Goal: Check status: Check status

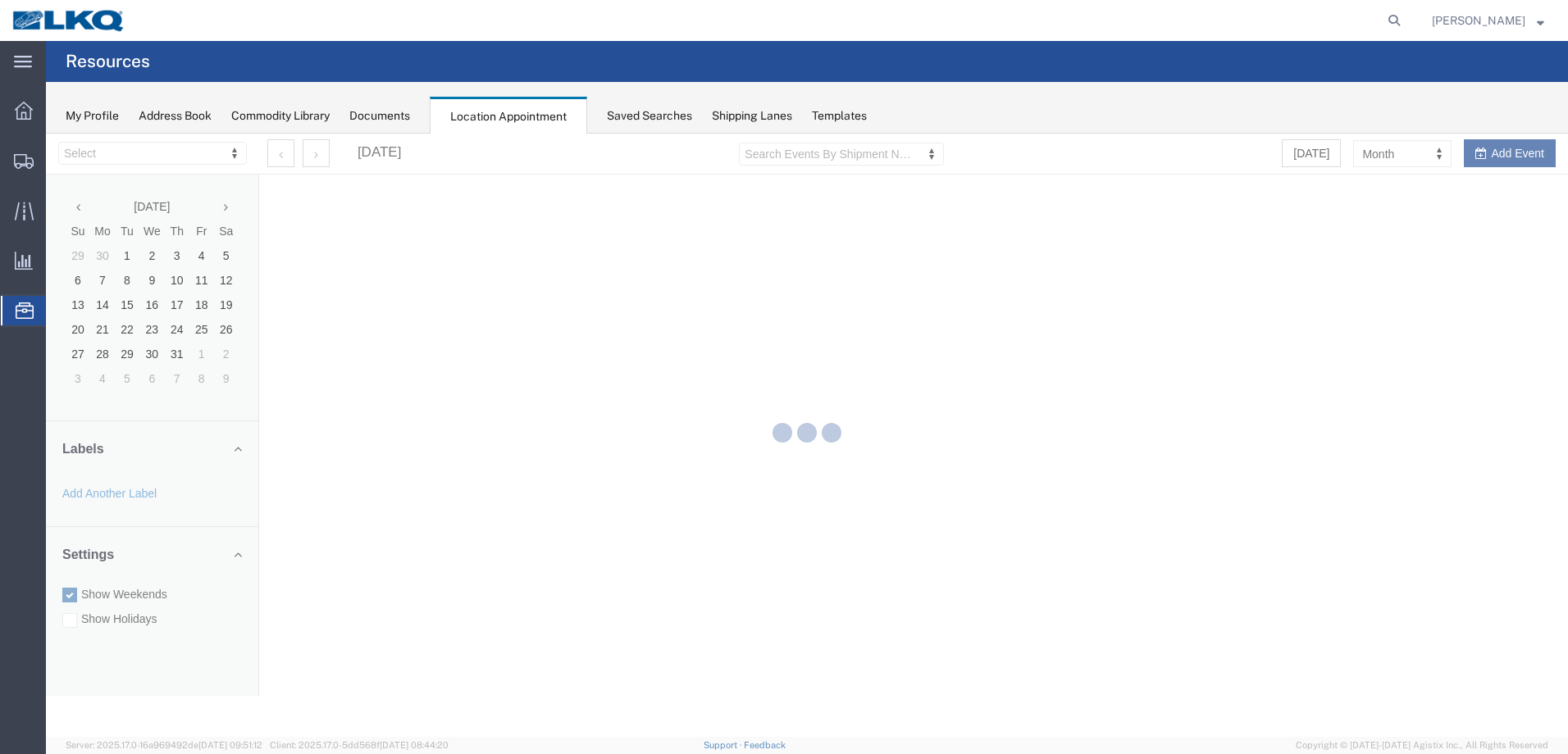
select select "28018"
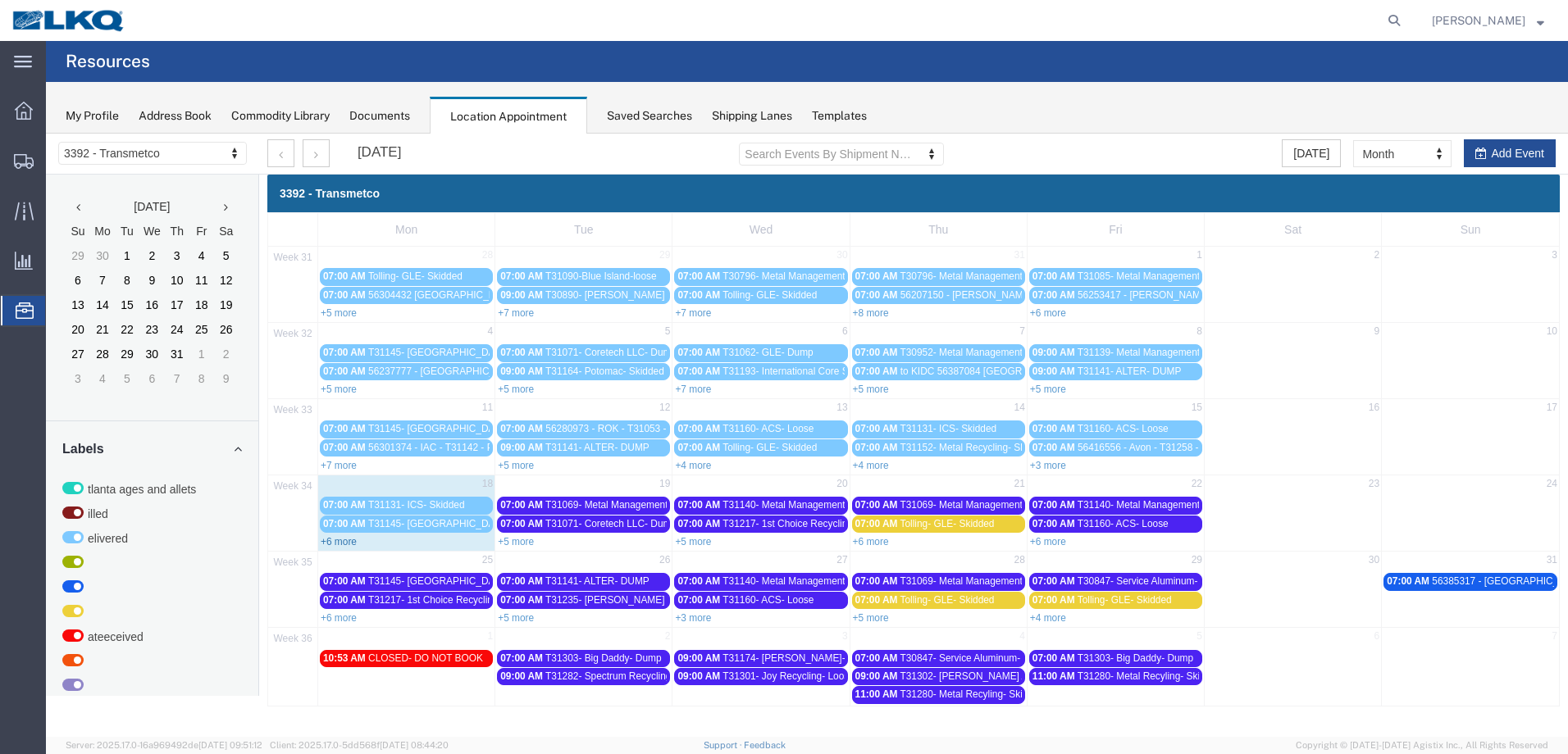
click at [340, 541] on link "+6 more" at bounding box center [339, 541] width 36 height 12
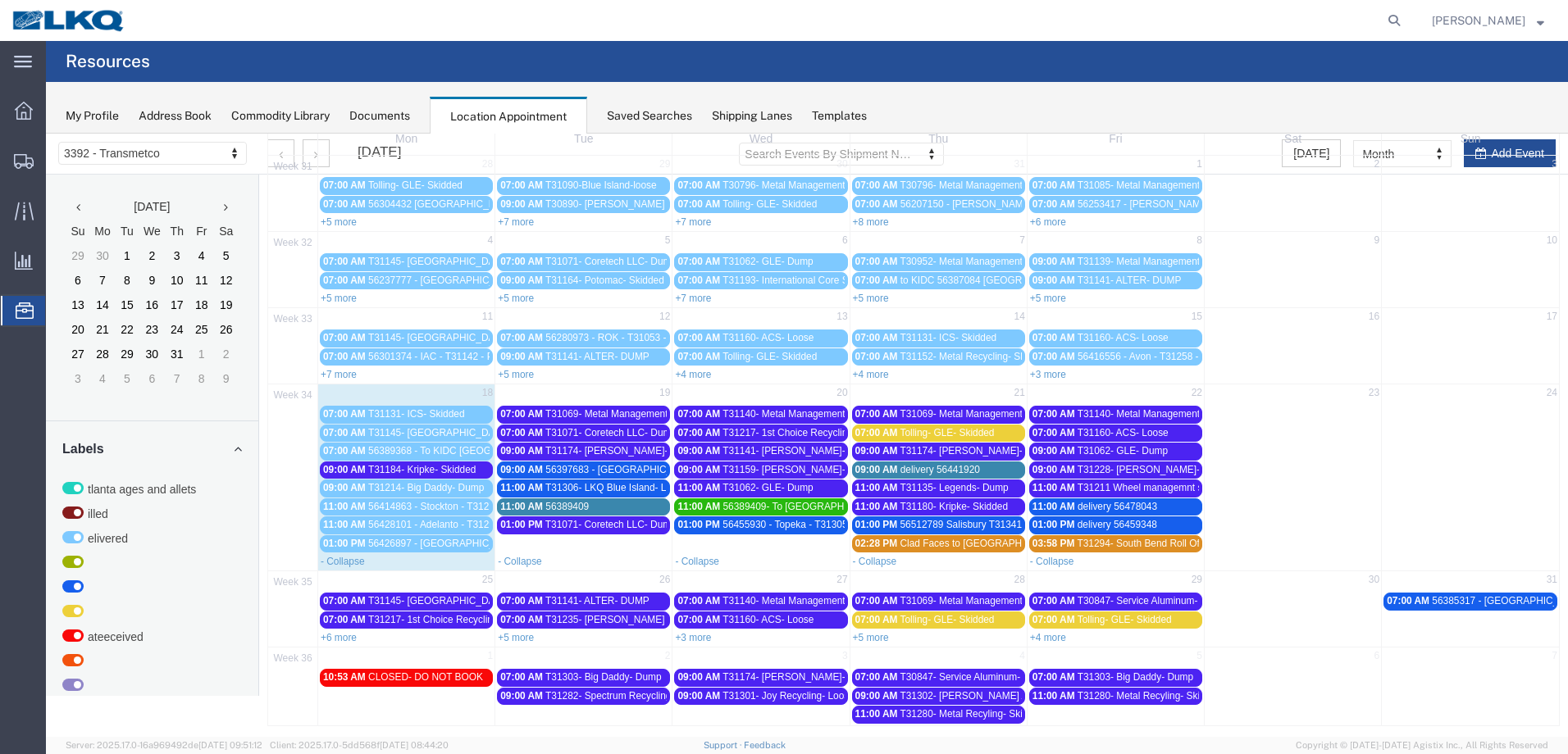
scroll to position [97, 0]
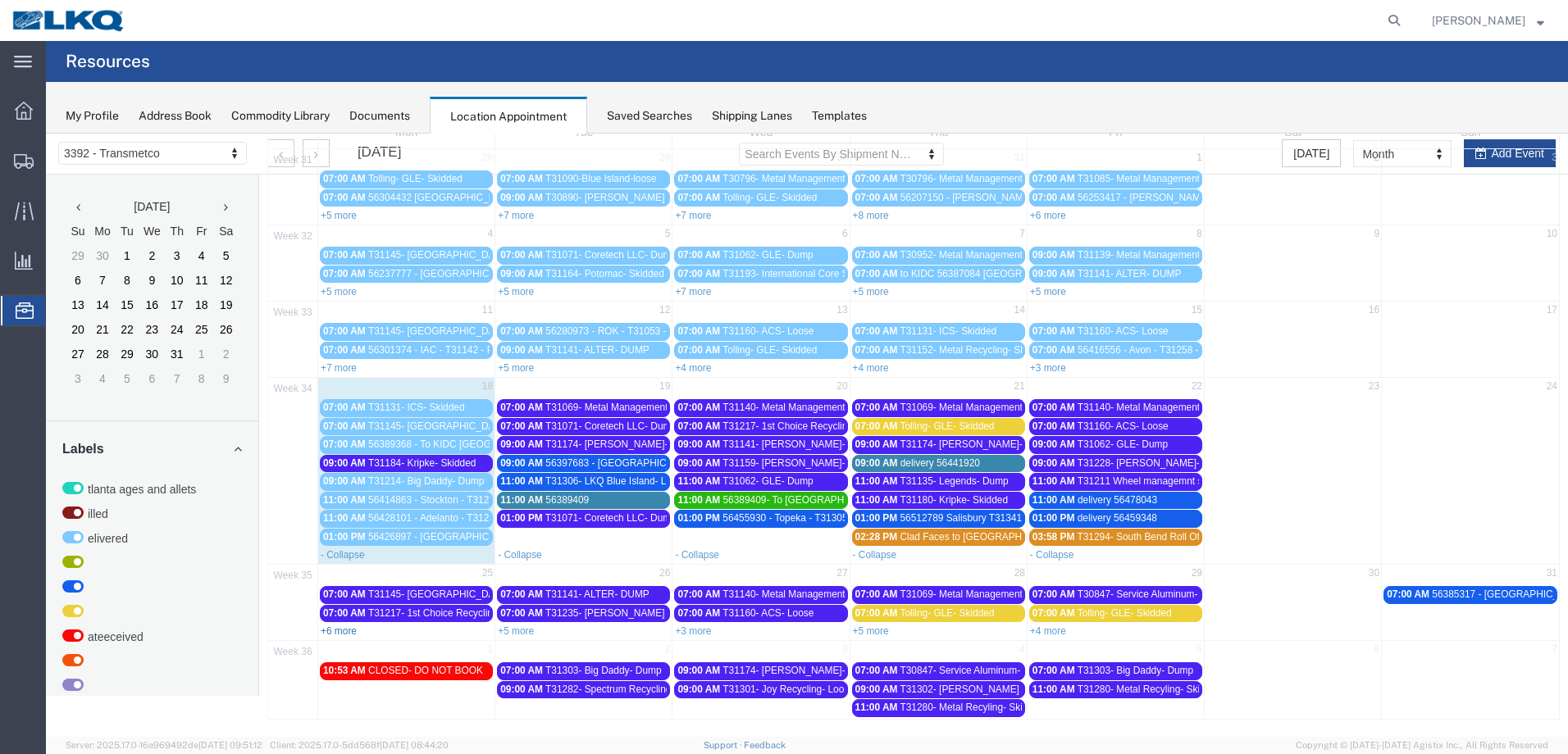
click at [344, 628] on link "+6 more" at bounding box center [339, 631] width 36 height 12
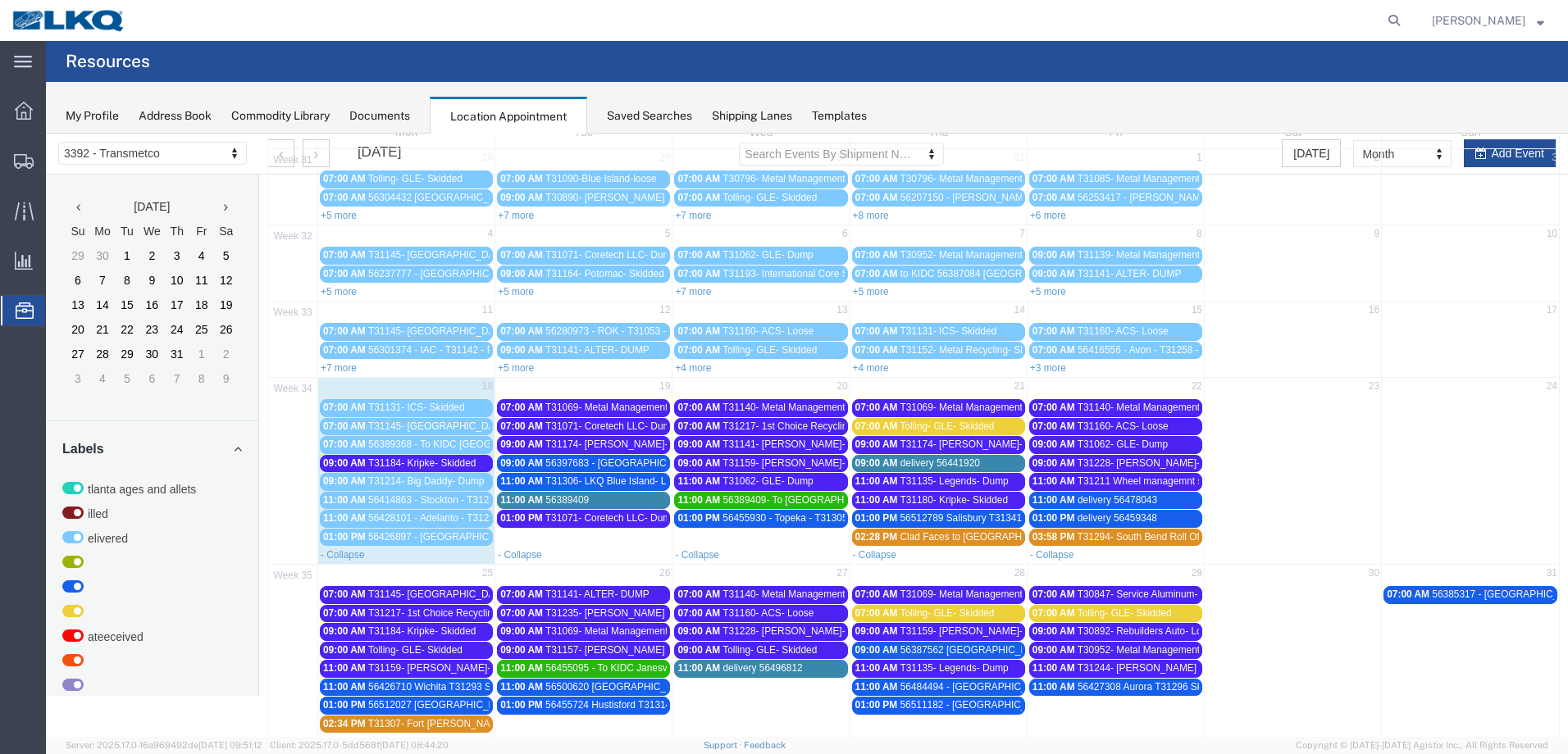
scroll to position [208, 0]
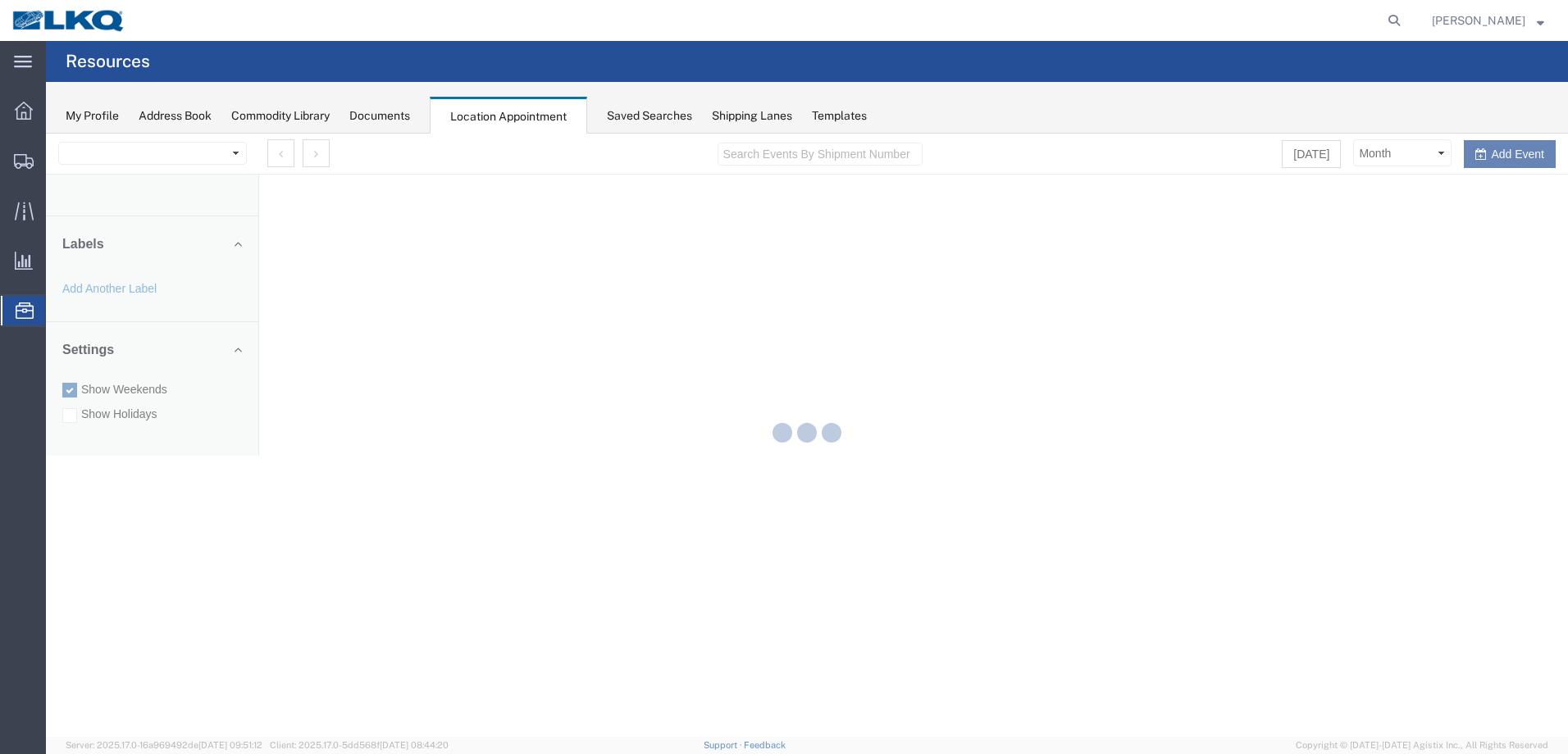
select select "28018"
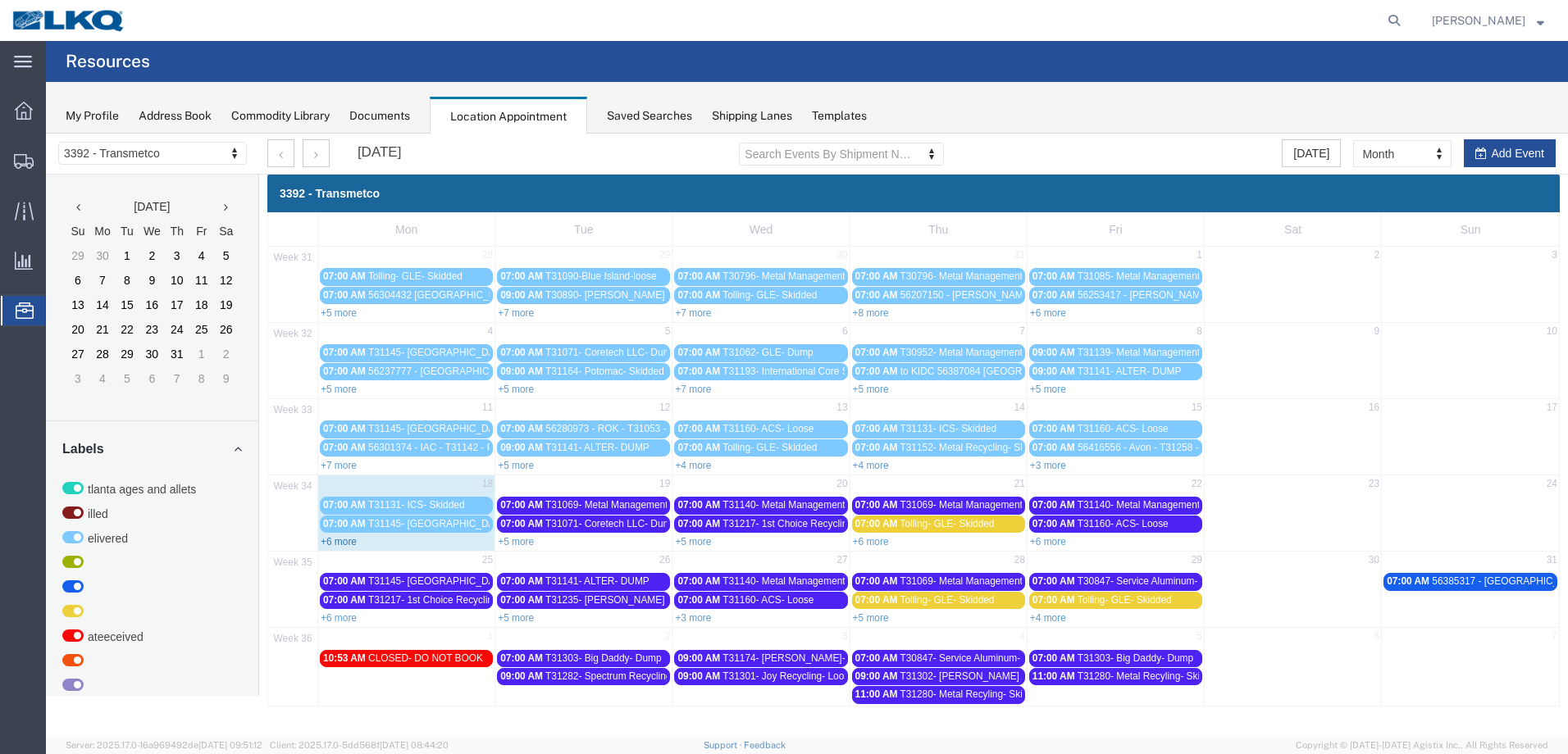
click at [350, 541] on link "+6 more" at bounding box center [339, 541] width 36 height 12
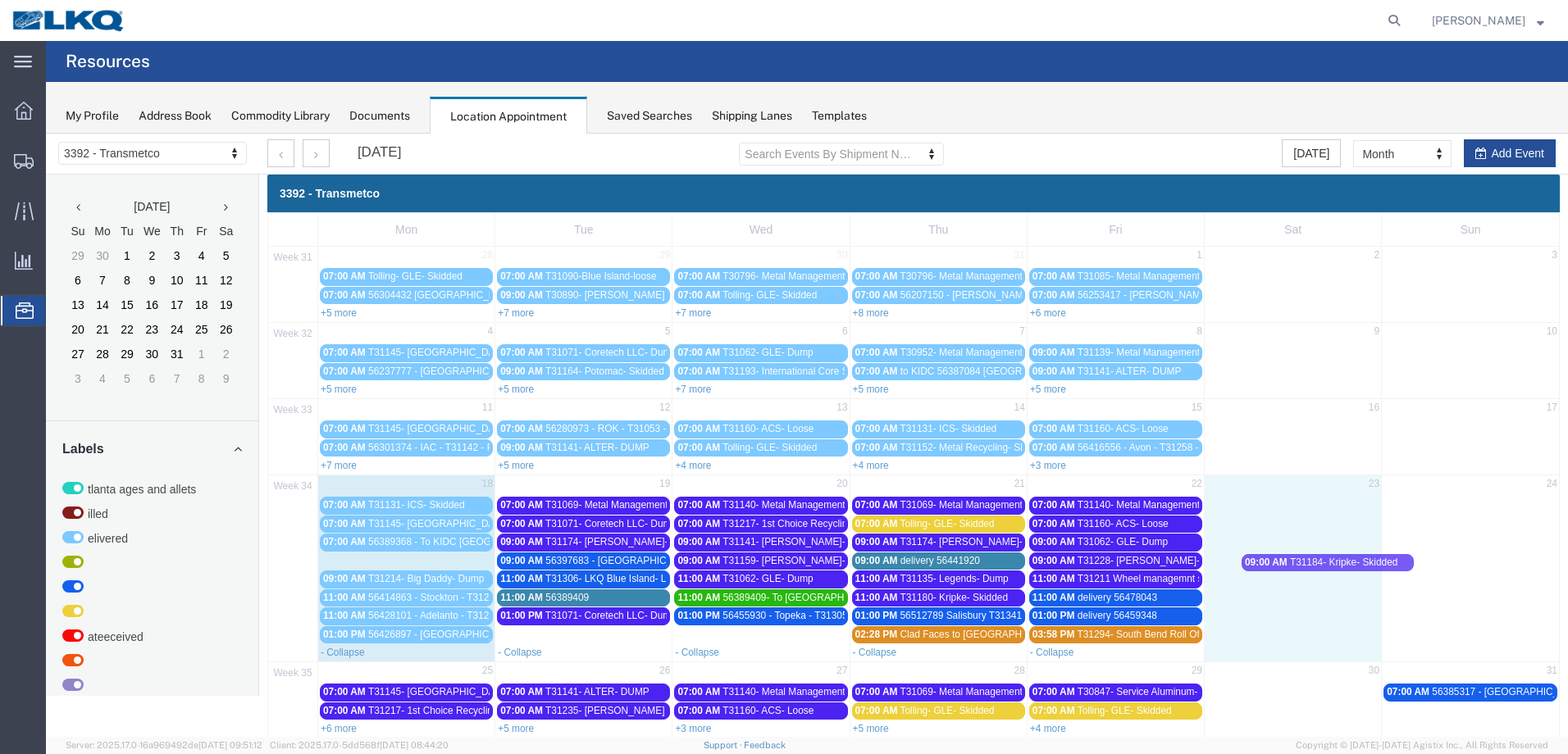
drag, startPoint x: 405, startPoint y: 559, endPoint x: 1325, endPoint y: 557, distance: 920.0
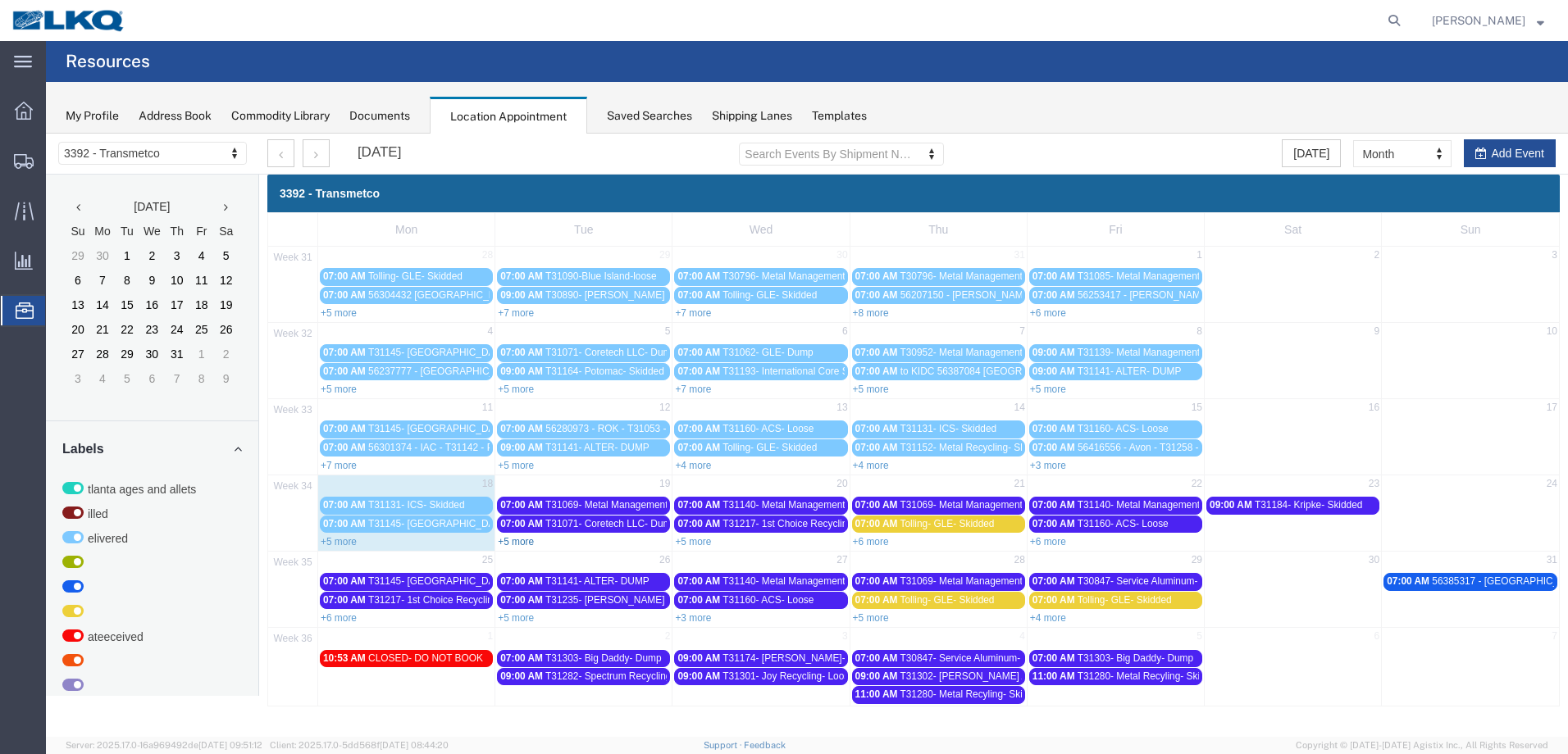
click at [523, 544] on link "+5 more" at bounding box center [516, 541] width 36 height 12
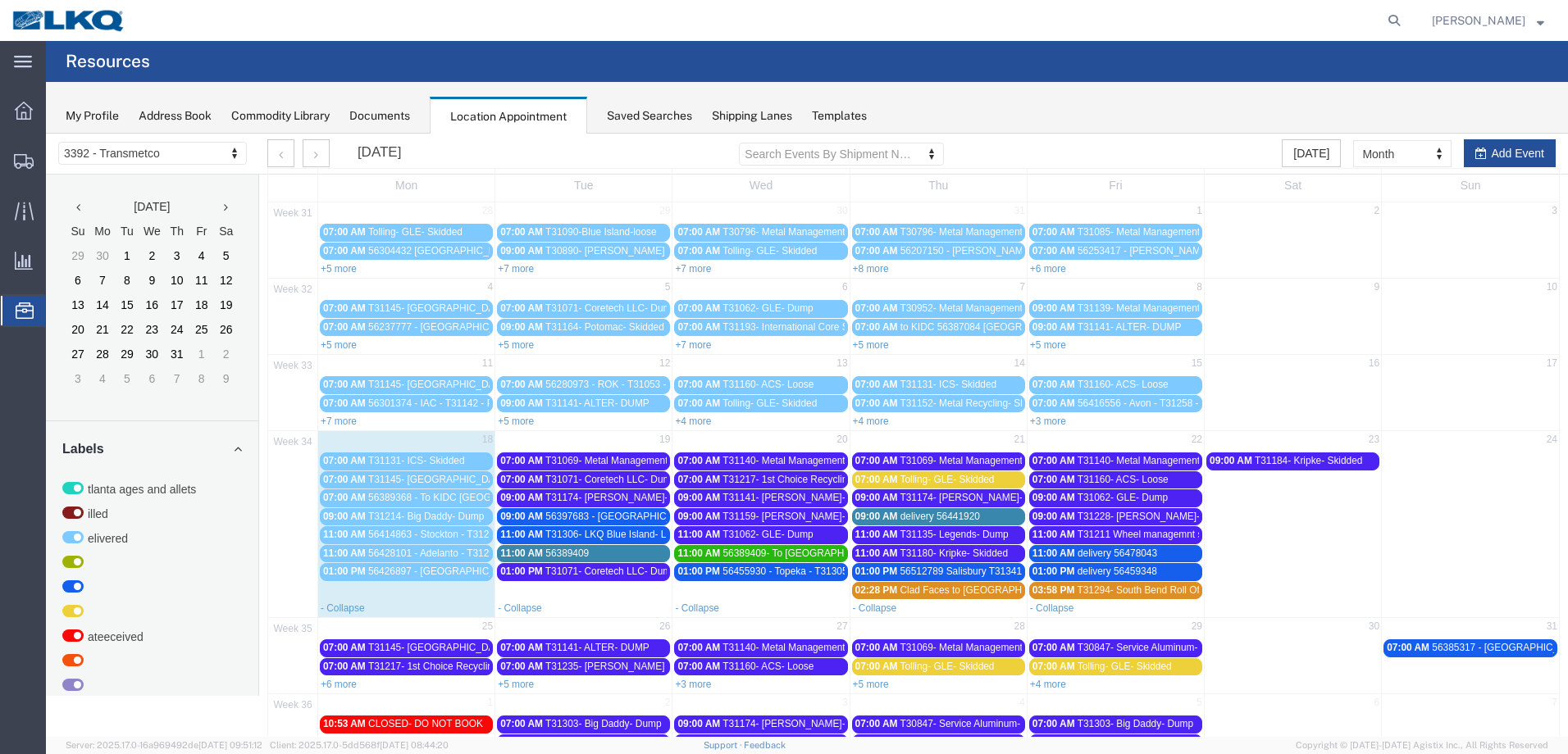
scroll to position [15, 0]
